Goal: Use online tool/utility: Utilize a website feature to perform a specific function

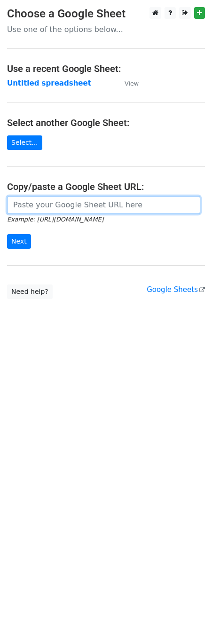
click at [76, 205] on input "url" at bounding box center [103, 205] width 193 height 18
paste input "[URL][DOMAIN_NAME]"
type input "[URL][DOMAIN_NAME]"
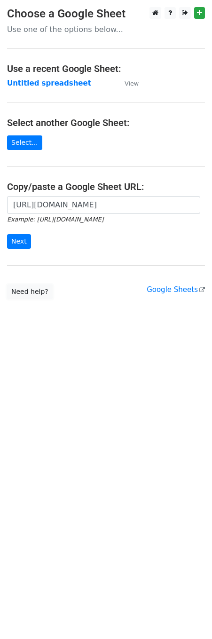
click at [35, 297] on link "Need help?" at bounding box center [30, 291] width 46 height 15
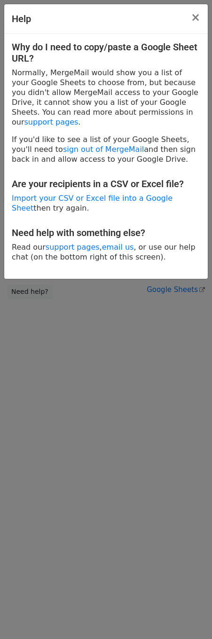
drag, startPoint x: 161, startPoint y: 308, endPoint x: 130, endPoint y: 297, distance: 33.2
click at [158, 309] on div "Help × Why do I need to copy/paste a Google Sheet URL? Normally, MergeMail woul…" at bounding box center [106, 319] width 212 height 639
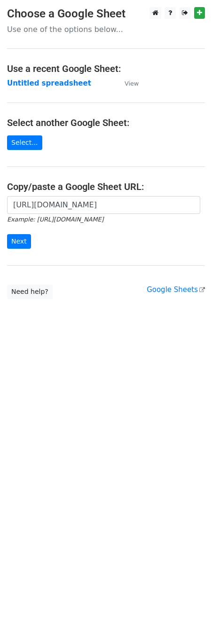
click at [18, 234] on form "[URL][DOMAIN_NAME] Example: [URL][DOMAIN_NAME] Next" at bounding box center [106, 222] width 198 height 53
drag, startPoint x: 18, startPoint y: 242, endPoint x: 5, endPoint y: 256, distance: 19.6
click at [17, 243] on input "Next" at bounding box center [19, 241] width 24 height 15
click at [65, 207] on input "url" at bounding box center [103, 205] width 193 height 18
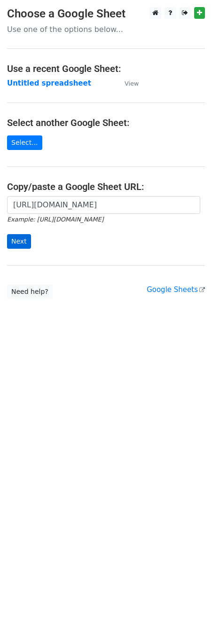
type input "[URL][DOMAIN_NAME]"
click at [20, 242] on input "Next" at bounding box center [19, 241] width 24 height 15
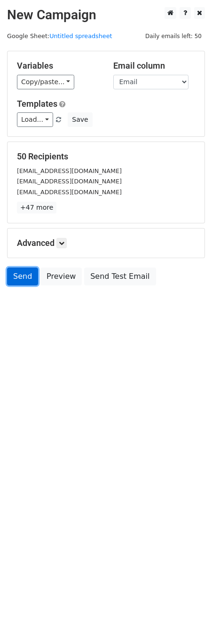
click at [24, 278] on link "Send" at bounding box center [22, 277] width 31 height 18
